Goal: Navigation & Orientation: Go to known website

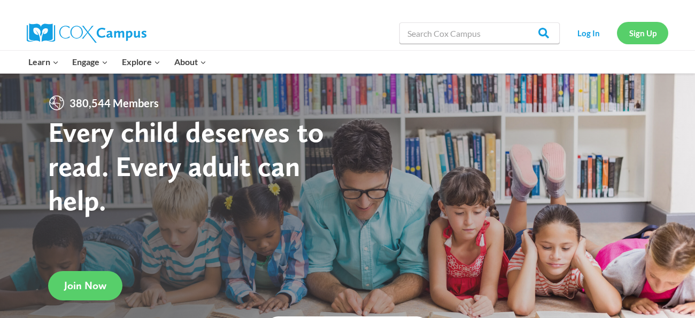
click at [636, 32] on link "Sign Up" at bounding box center [642, 33] width 51 height 22
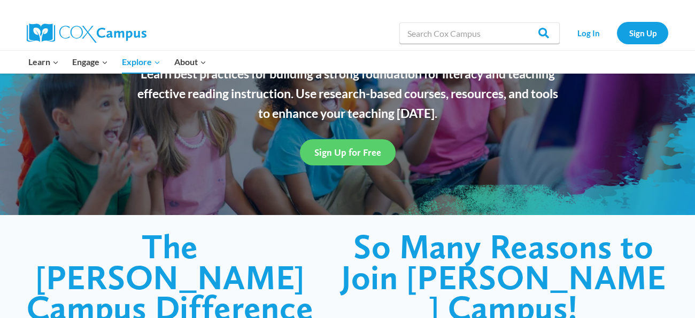
scroll to position [106, 0]
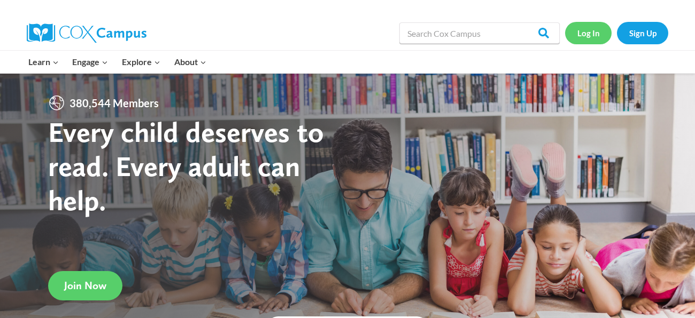
click at [590, 38] on link "Log In" at bounding box center [588, 33] width 46 height 22
